Goal: Information Seeking & Learning: Understand process/instructions

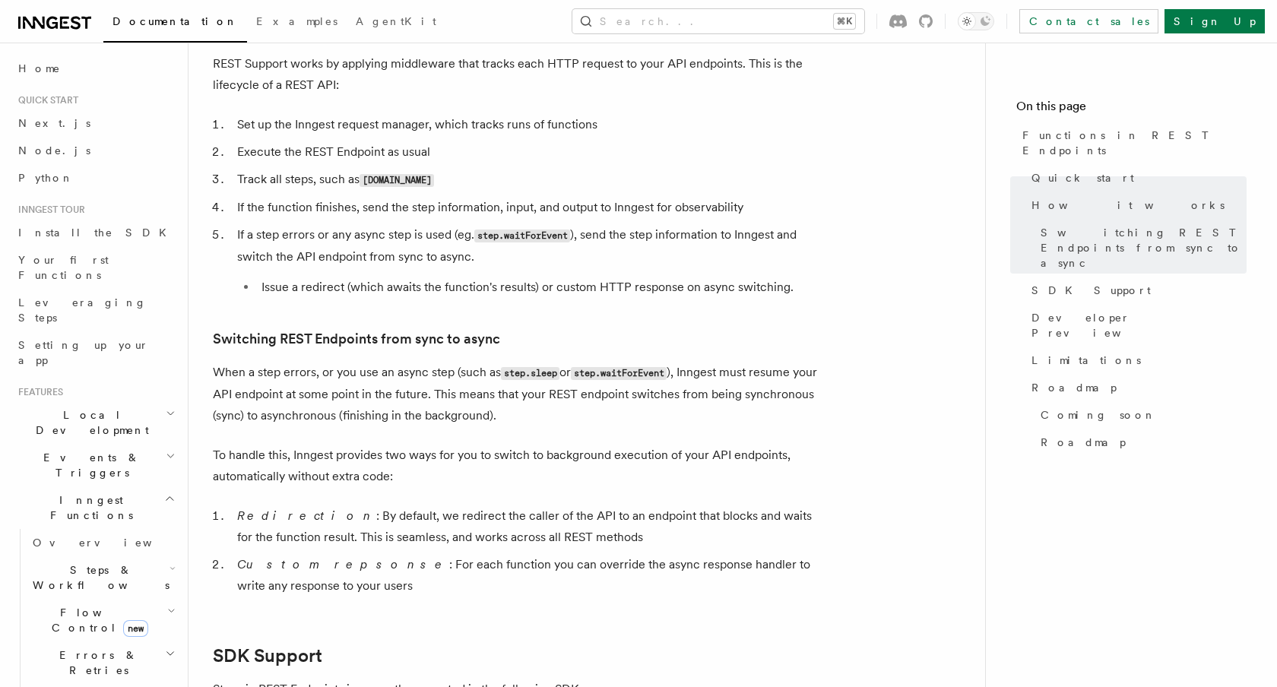
scroll to position [1586, 0]
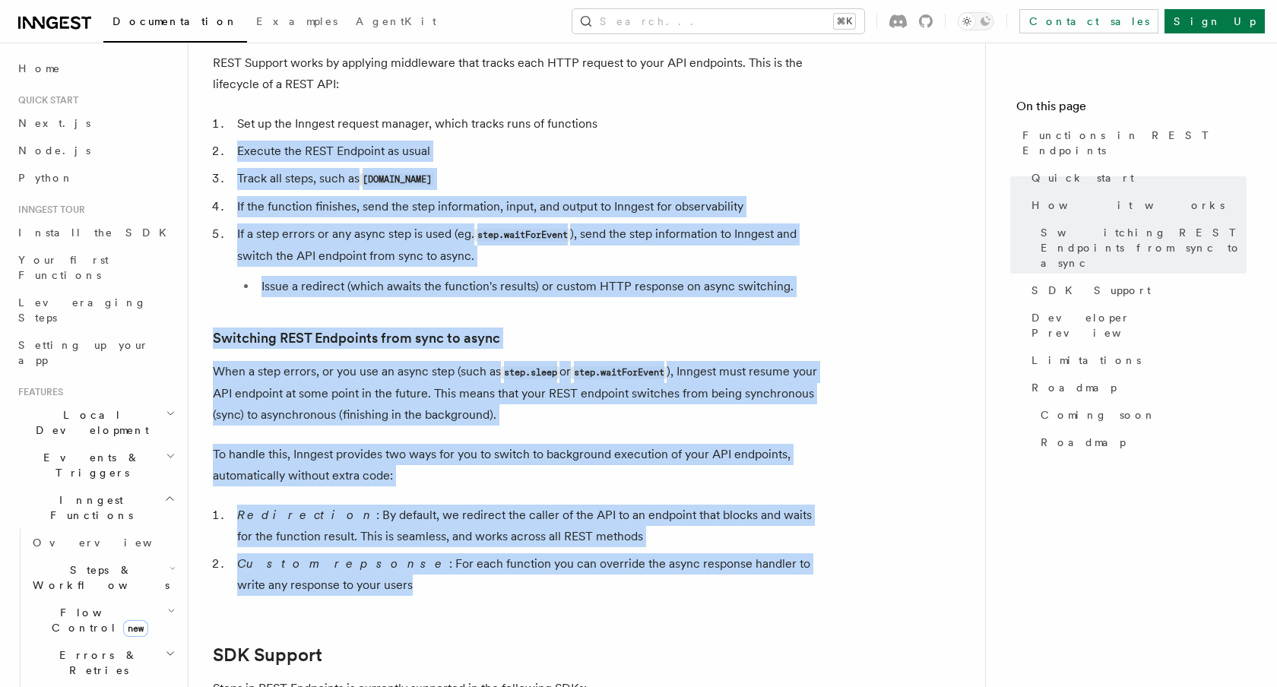
drag, startPoint x: 310, startPoint y: 590, endPoint x: 230, endPoint y: 141, distance: 455.4
click at [230, 141] on article "Features Inngest Functions Functions in REST Endpoints The latest versions of I…" at bounding box center [587, 200] width 748 height 3438
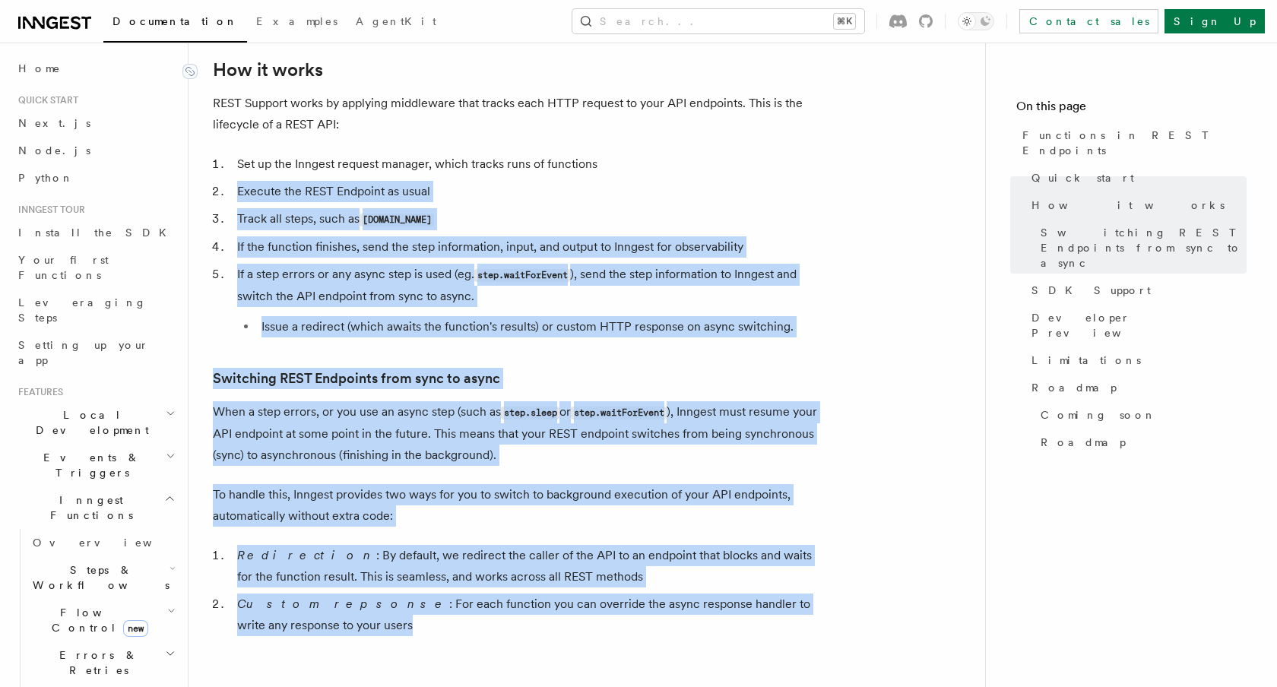
click at [216, 65] on link "How it works" at bounding box center [268, 69] width 110 height 21
click at [339, 327] on li "Issue a redirect (which awaits the function's results) or custom HTTP response …" at bounding box center [539, 326] width 564 height 21
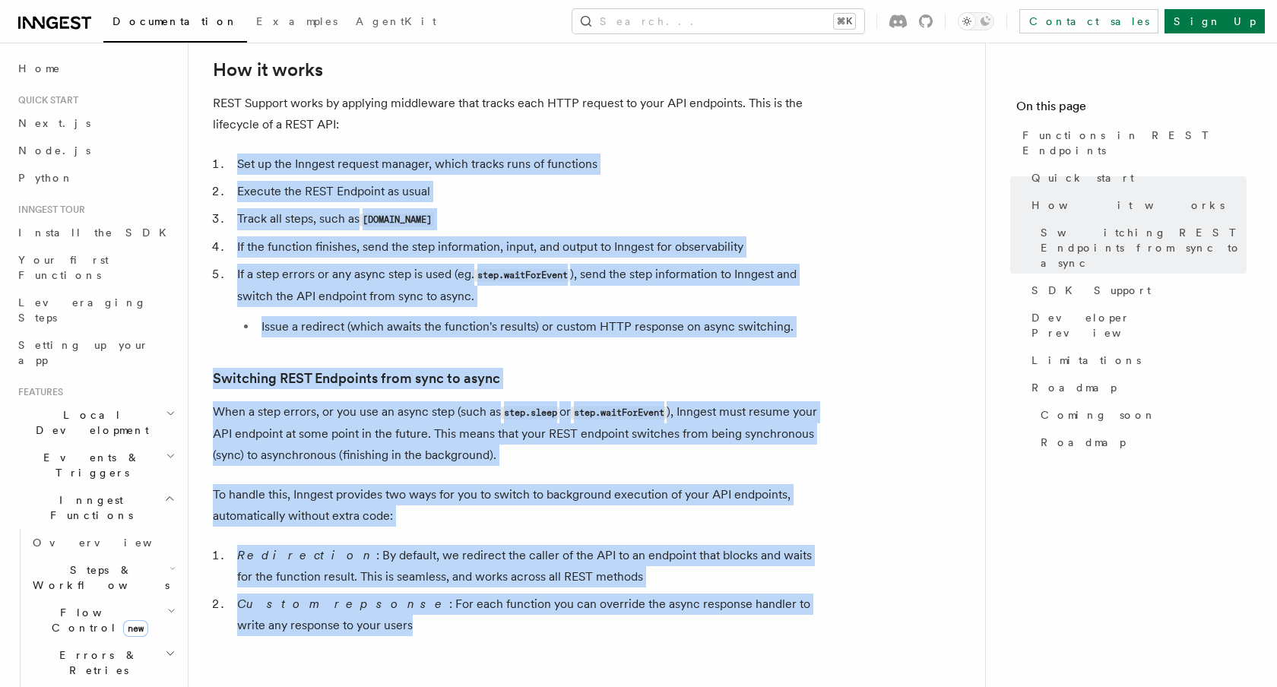
drag, startPoint x: 297, startPoint y: 625, endPoint x: 233, endPoint y: 144, distance: 484.5
click at [233, 144] on article "Features Inngest Functions Functions in REST Endpoints The latest versions of I…" at bounding box center [587, 240] width 748 height 3438
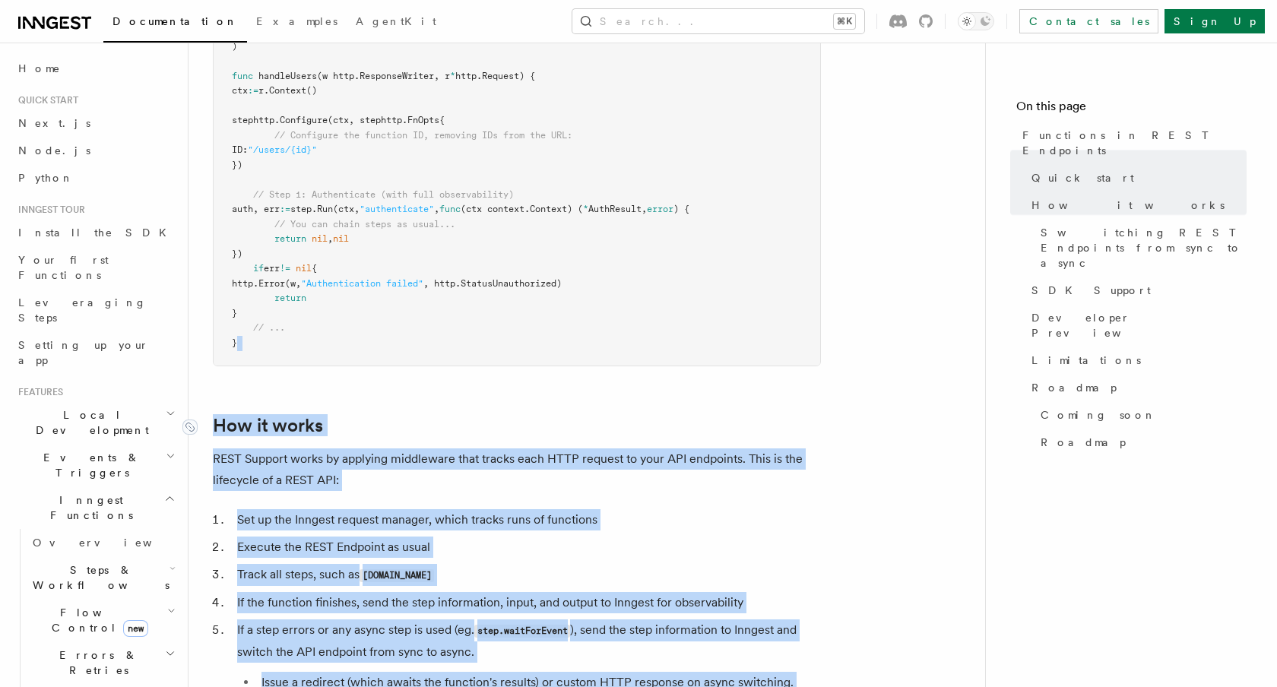
scroll to position [1189, 0]
copy article "How it works REST Support works by applying middleware that tracks each HTTP re…"
click at [596, 445] on article "Features Inngest Functions Functions in REST Endpoints The latest versions of I…" at bounding box center [587, 597] width 748 height 3438
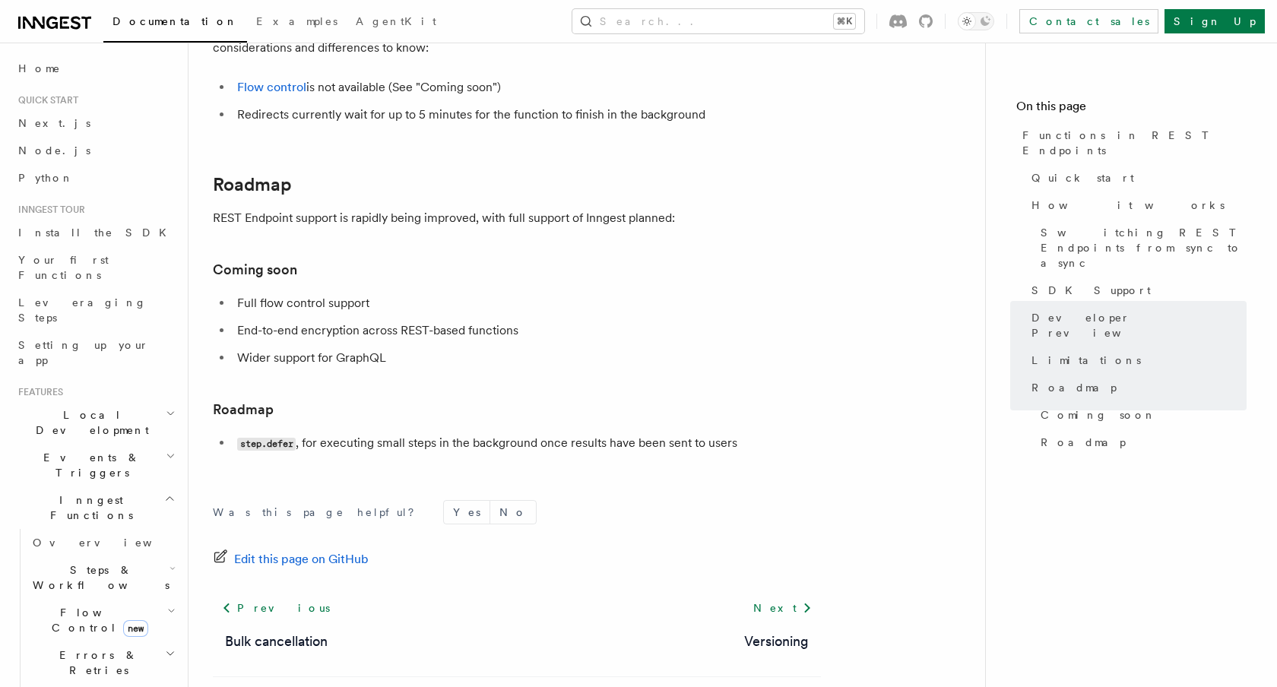
scroll to position [2820, 0]
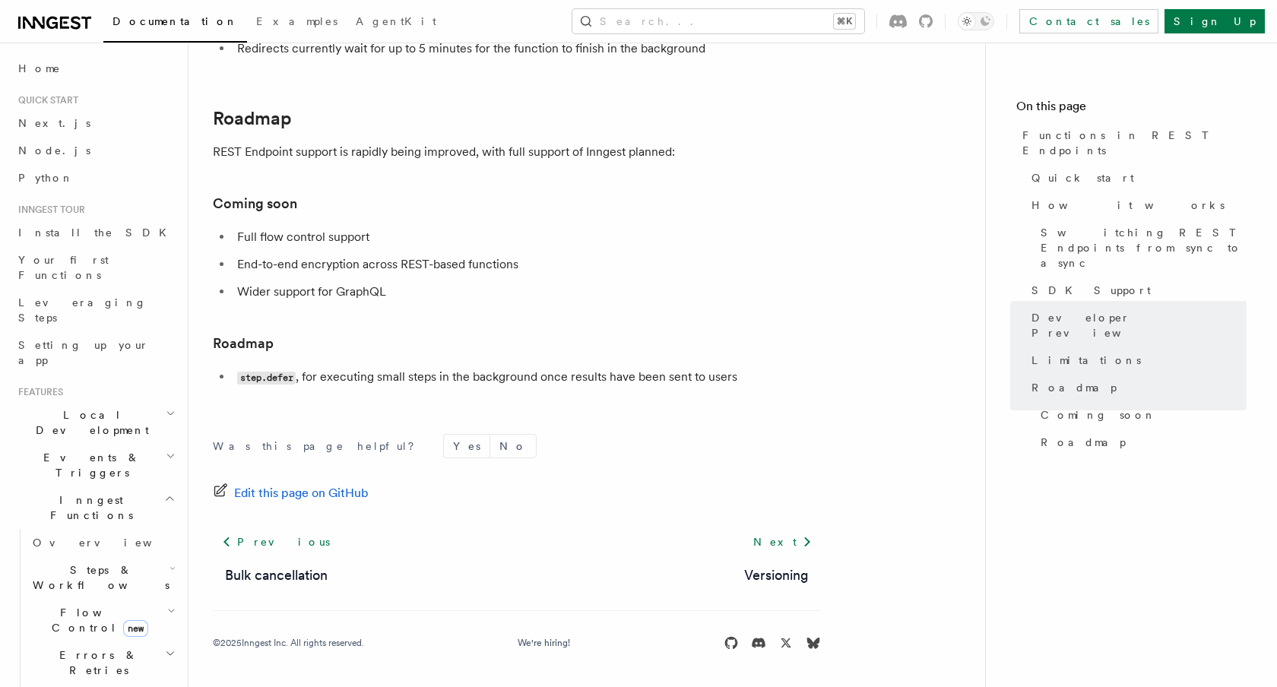
drag, startPoint x: 461, startPoint y: 420, endPoint x: 438, endPoint y: 425, distance: 23.2
click at [461, 420] on div "Was this page helpful? Yes No Edit this page on GitHub Previous Bulk cancellati…" at bounding box center [517, 544] width 608 height 283
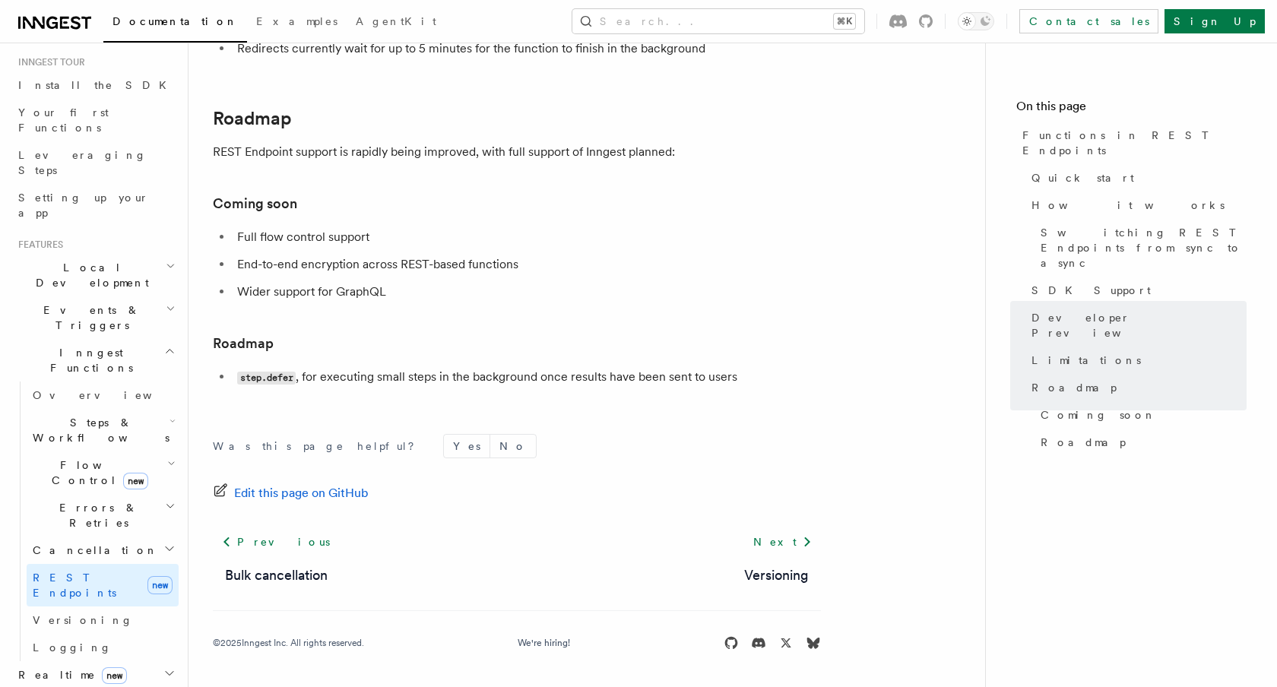
scroll to position [153, 0]
click at [136, 682] on h2 "Middleware" at bounding box center [95, 695] width 166 height 27
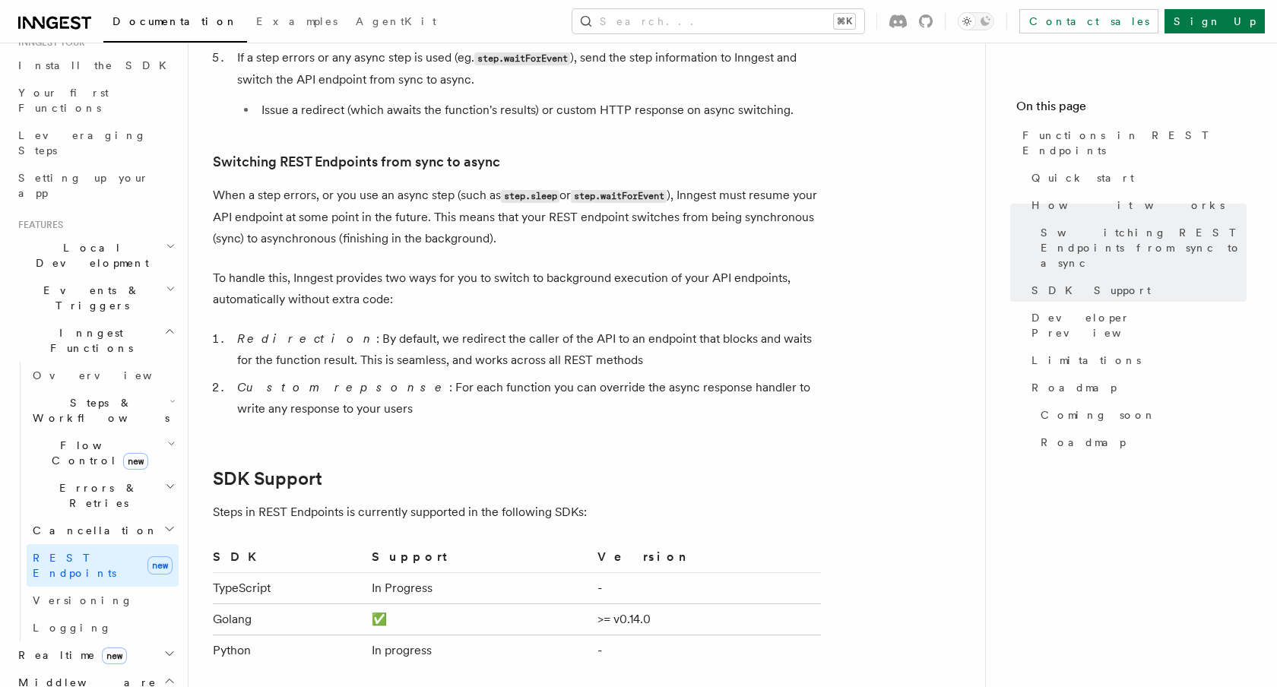
scroll to position [1603, 0]
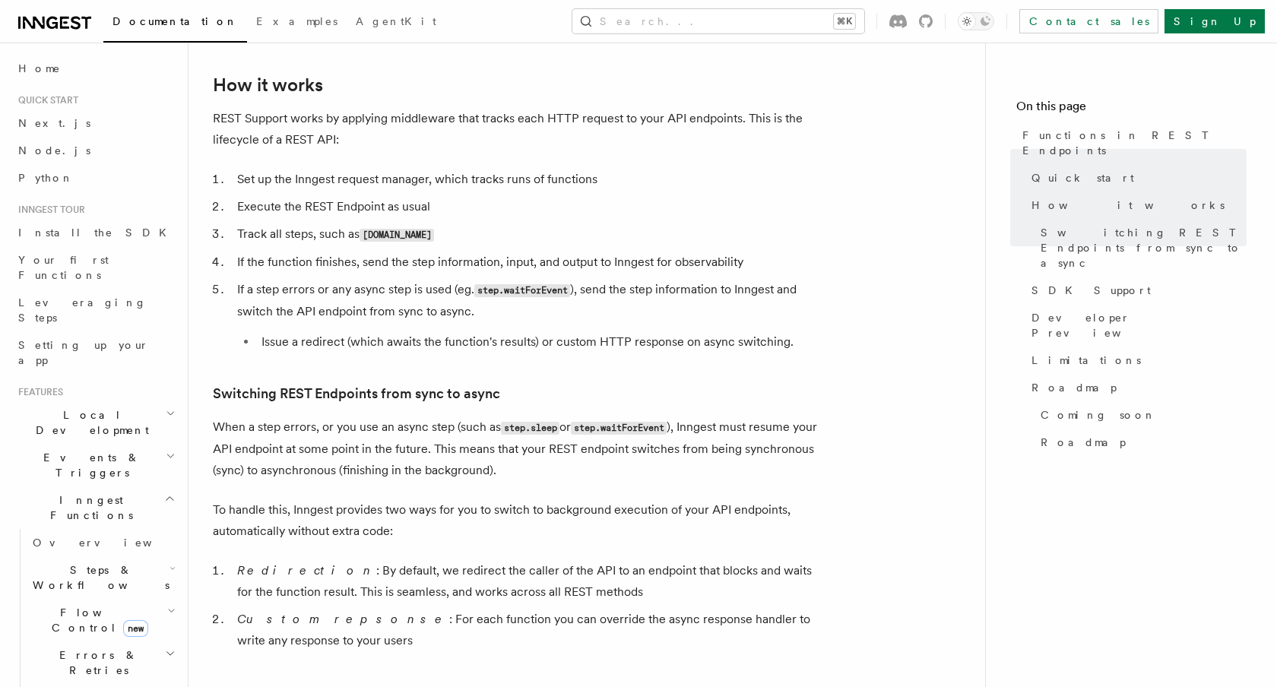
scroll to position [1532, 0]
